Goal: Answer question/provide support

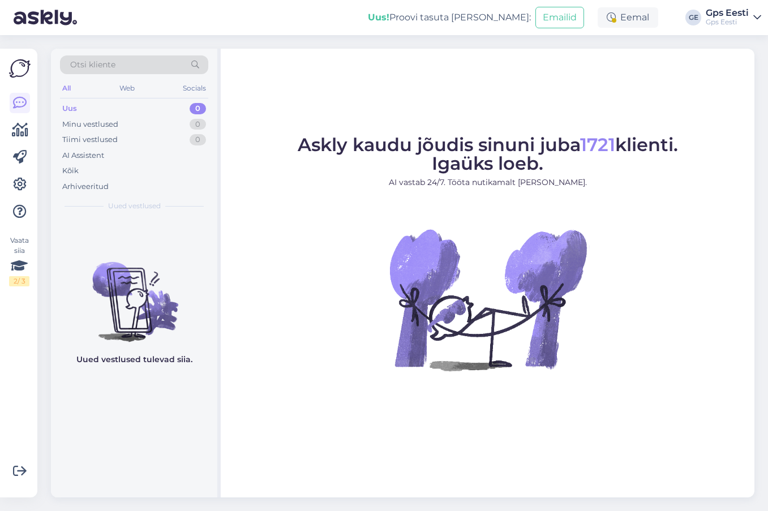
click at [277, 319] on figure "Askly kaudu jõudis sinuni juba 1721 klienti. Igaüks loeb. AI vastab 24/7. Tööta…" at bounding box center [487, 268] width 513 height 265
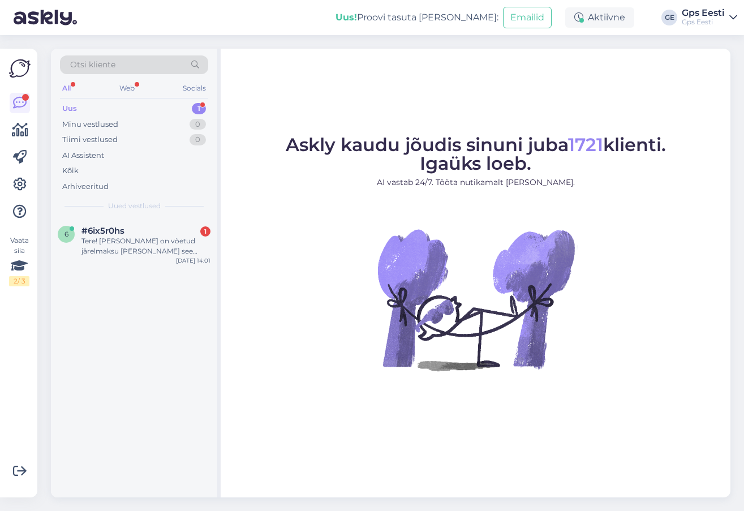
drag, startPoint x: 158, startPoint y: 233, endPoint x: 167, endPoint y: 269, distance: 37.3
click at [157, 233] on div "#6ix5r0hs 1" at bounding box center [145, 231] width 129 height 10
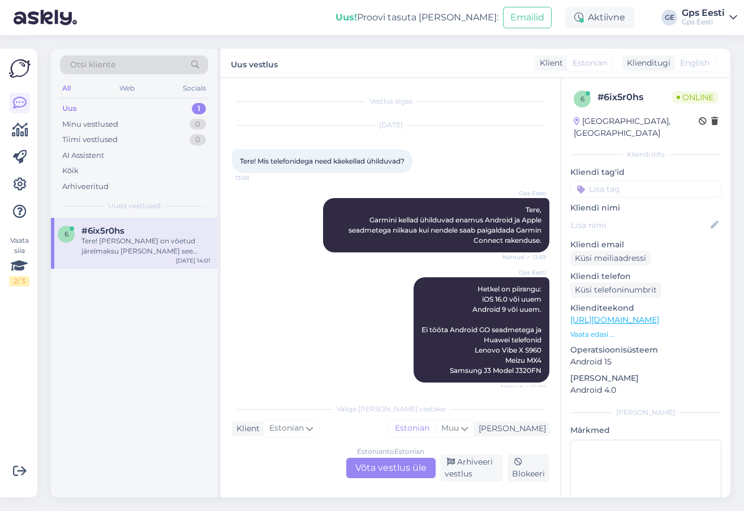
scroll to position [874, 0]
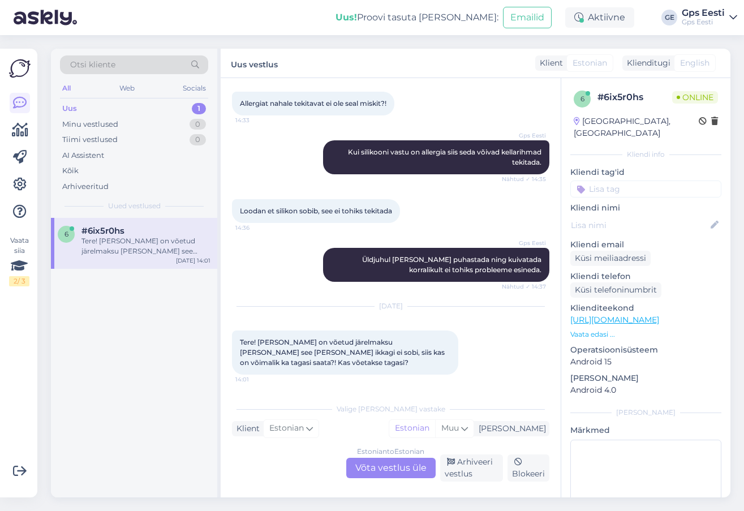
click at [370, 468] on div "Estonian to Estonian Võta vestlus üle" at bounding box center [390, 468] width 89 height 20
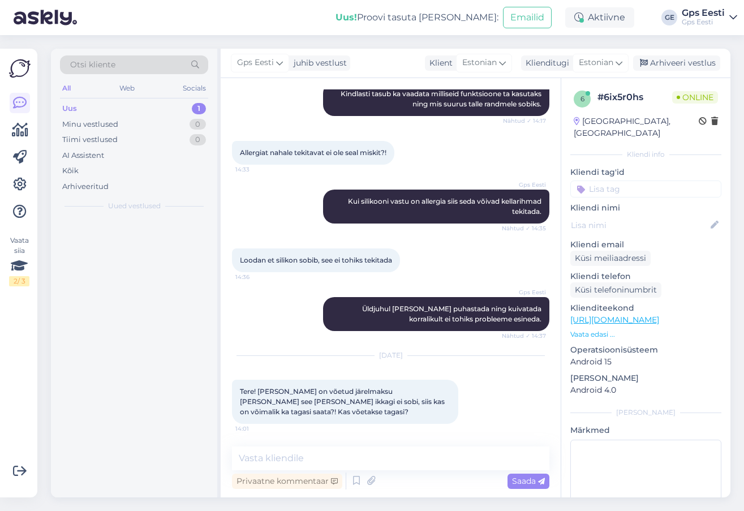
scroll to position [825, 0]
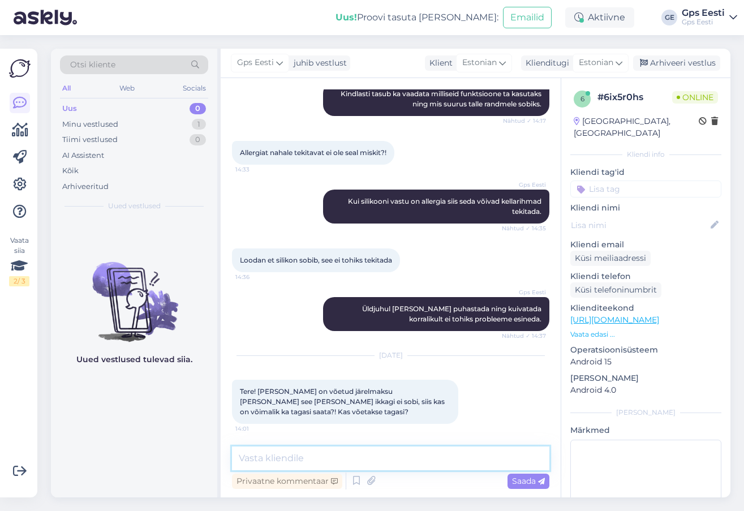
click at [317, 463] on textarea at bounding box center [390, 458] width 317 height 24
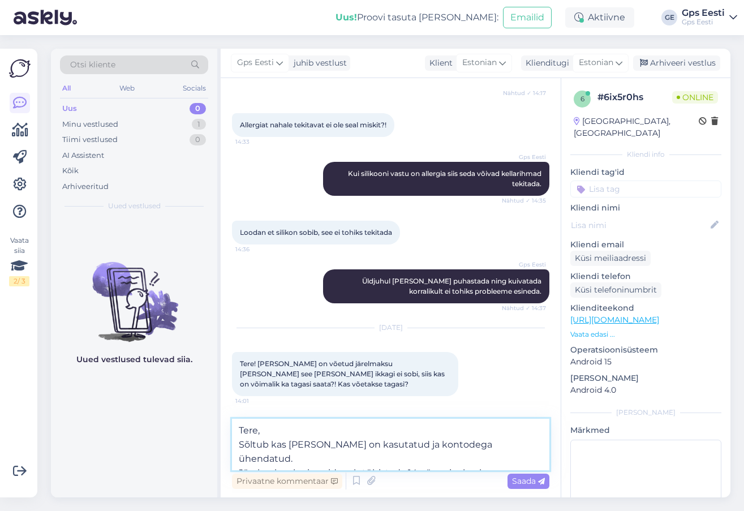
scroll to position [866, 0]
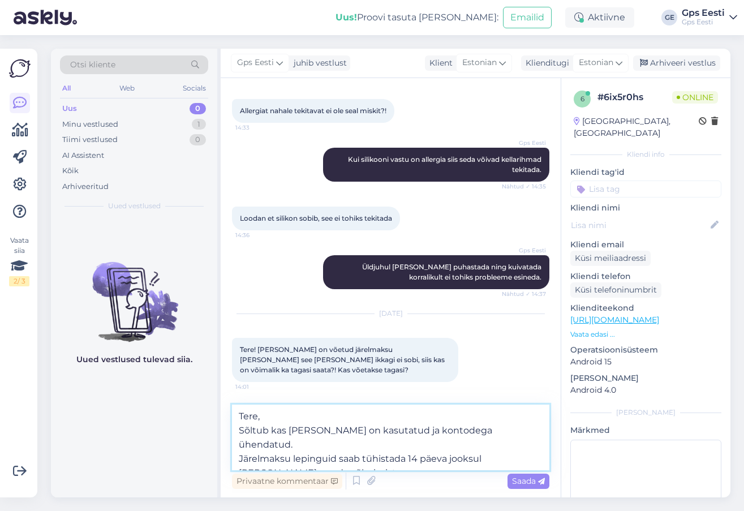
type textarea "Tere, Sõltub kas [PERSON_NAME] on kasutatud ja kontodega ühendatud. Järelmaksu …"
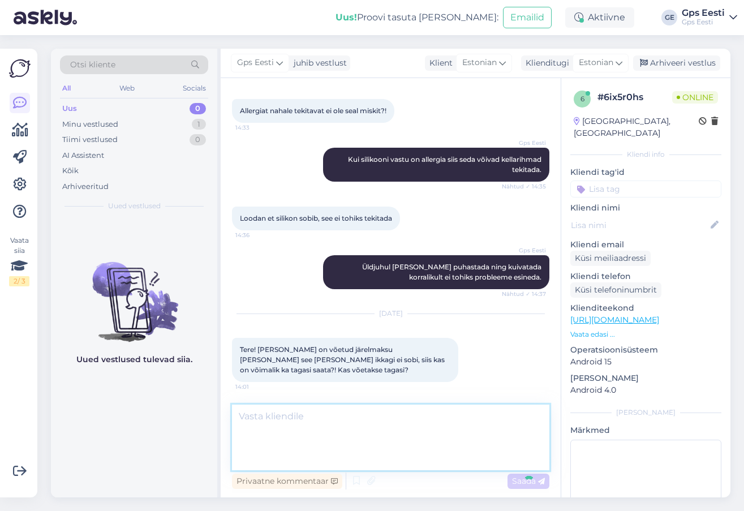
scroll to position [904, 0]
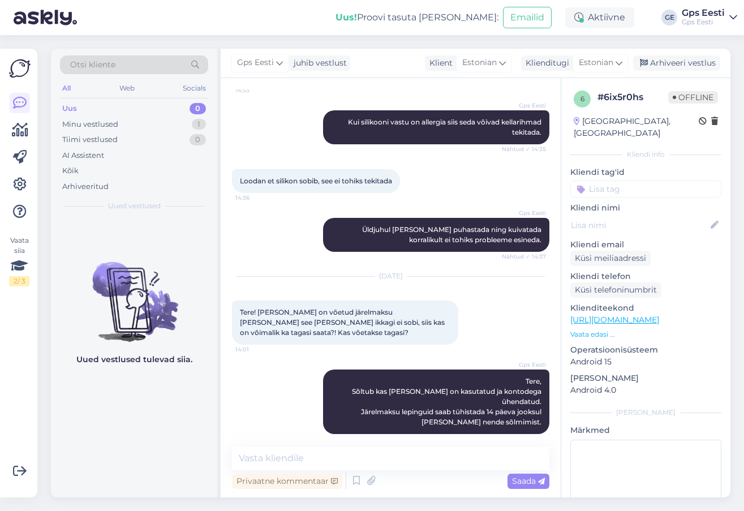
drag, startPoint x: 679, startPoint y: 64, endPoint x: 353, endPoint y: 7, distance: 331.5
click at [679, 64] on div "Arhiveeri vestlus" at bounding box center [676, 62] width 87 height 15
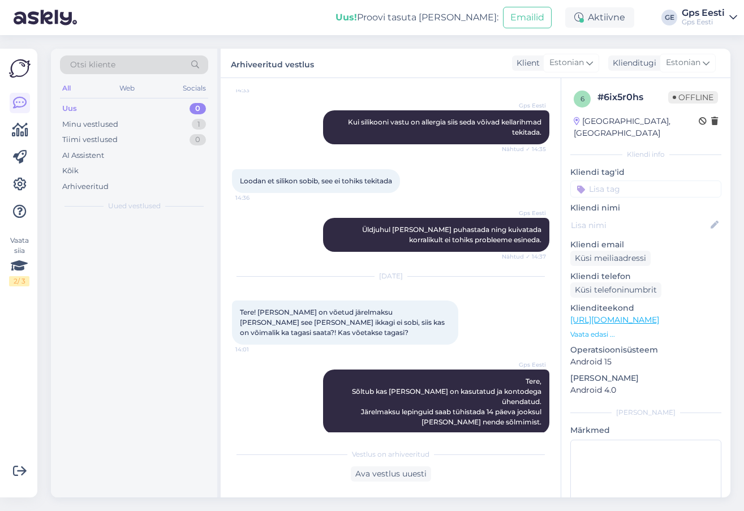
scroll to position [908, 0]
